Goal: Information Seeking & Learning: Compare options

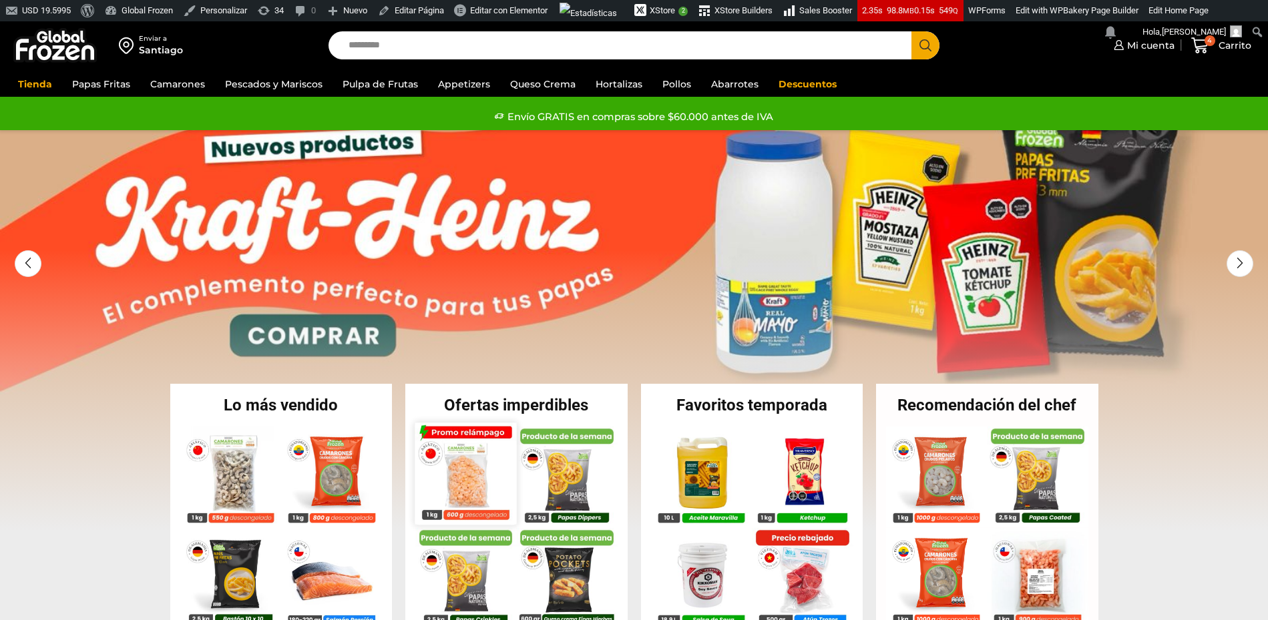
click at [467, 474] on img at bounding box center [466, 474] width 102 height 102
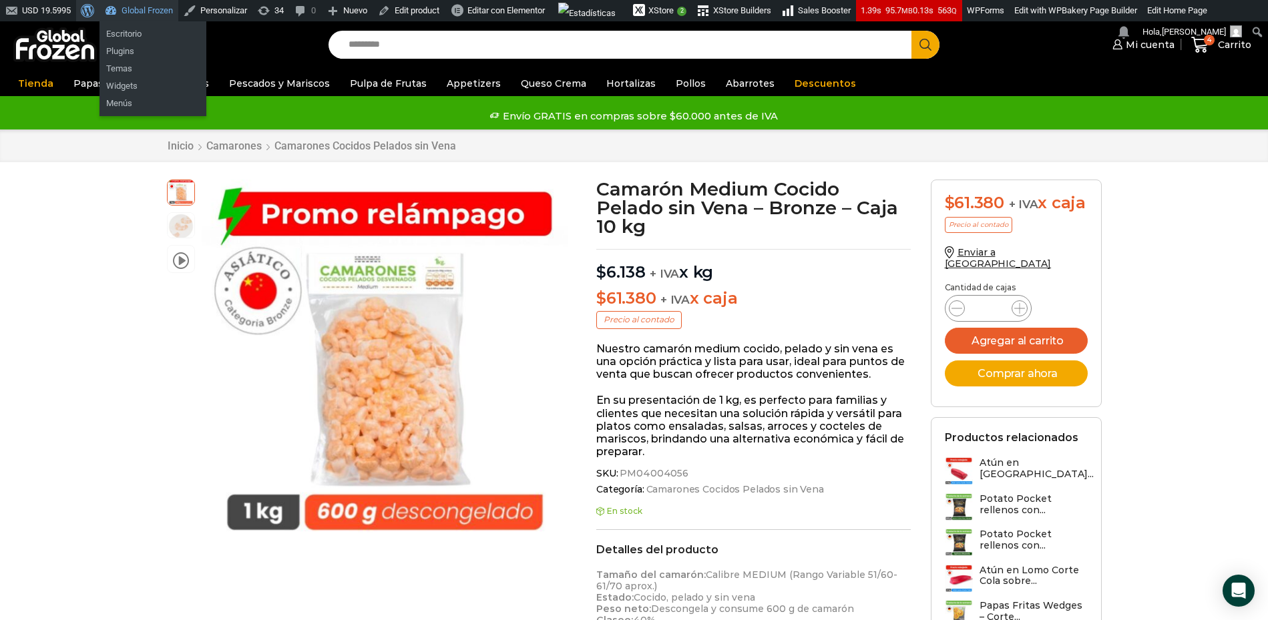
click at [90, 10] on span "Barra de herramientas" at bounding box center [86, 9] width 10 height 19
